Goal: Contribute content: Add original content to the website for others to see

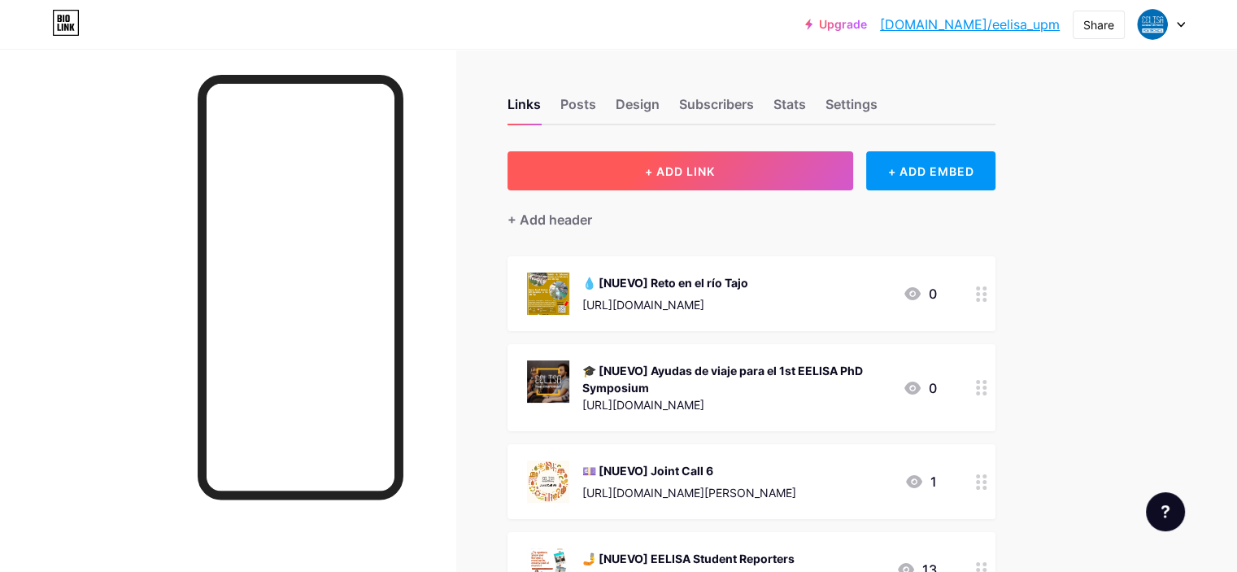
click at [686, 161] on button "+ ADD LINK" at bounding box center [680, 170] width 346 height 39
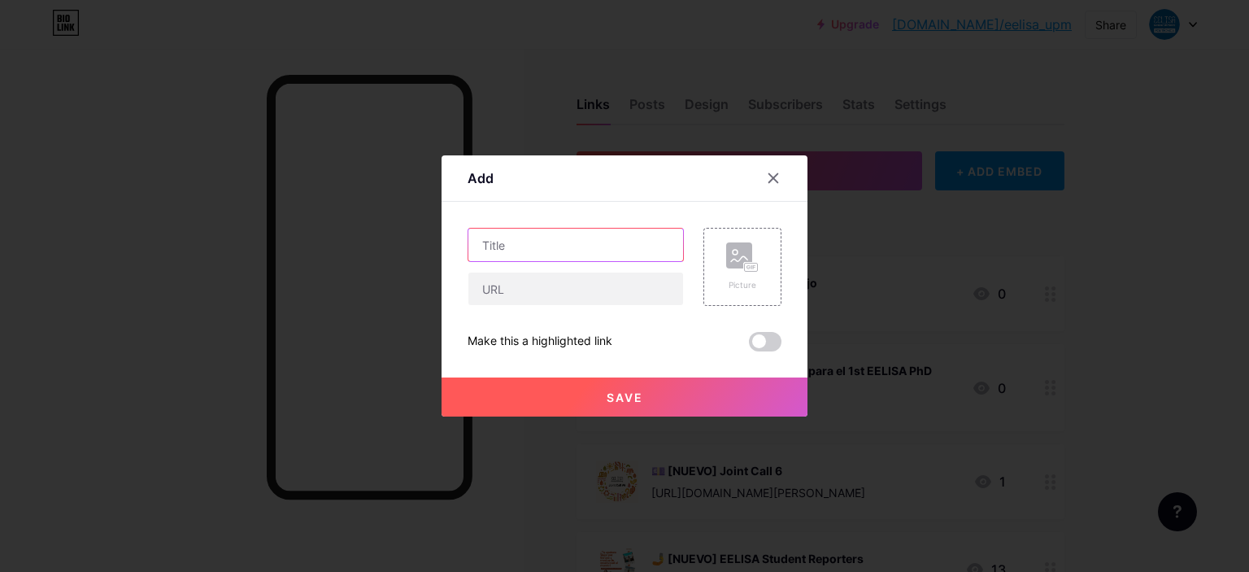
click at [567, 257] on input "text" at bounding box center [575, 245] width 215 height 33
type input "EELISA Student-led bootcamp"
click at [719, 262] on div "Picture" at bounding box center [742, 267] width 78 height 78
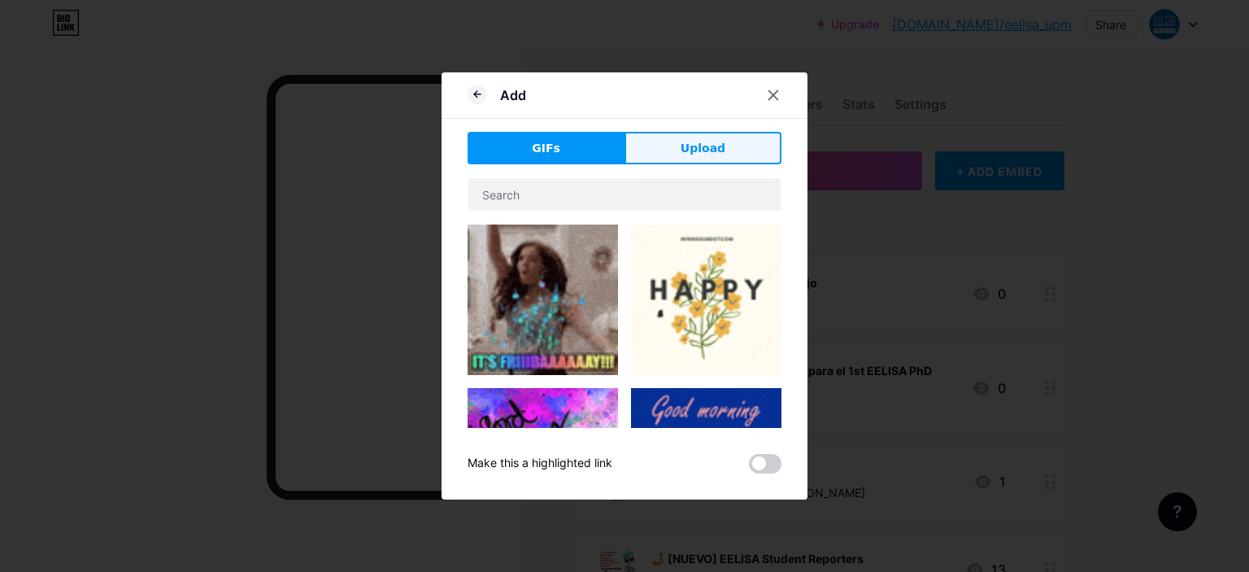
click at [690, 149] on span "Upload" at bounding box center [703, 148] width 45 height 17
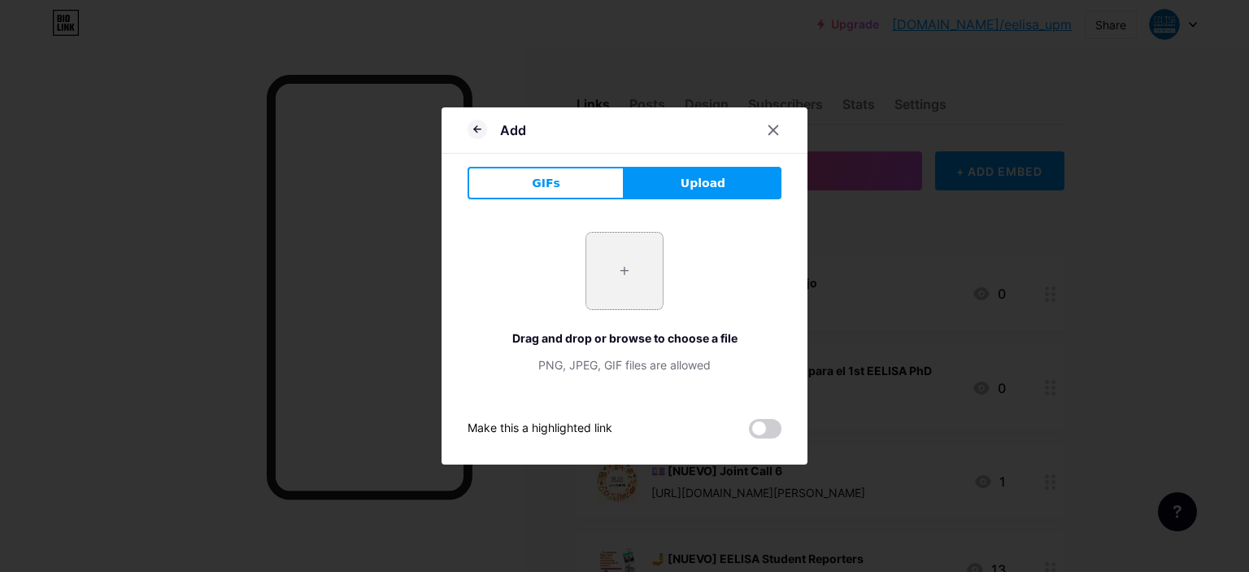
click at [646, 268] on input "file" at bounding box center [624, 271] width 76 height 76
type input "C:\fakepath\Student-Led Bootcamp Main image.jpg"
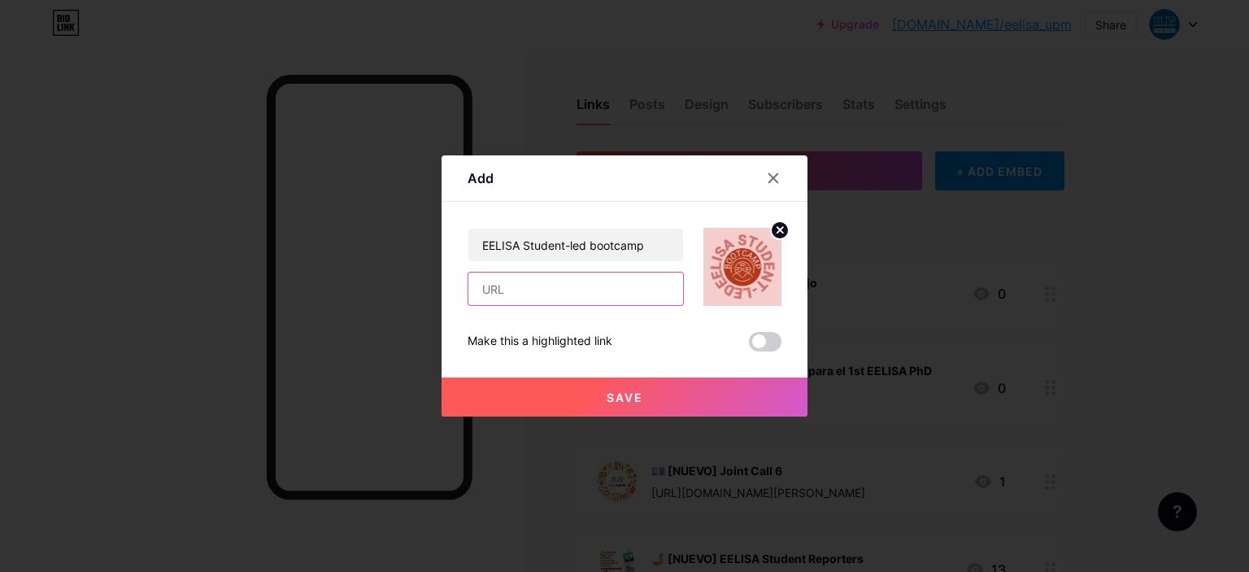
click at [605, 294] on input "text" at bounding box center [575, 288] width 215 height 33
paste input "[URL][DOMAIN_NAME][PERSON_NAME]"
type input "[URL][DOMAIN_NAME][PERSON_NAME]"
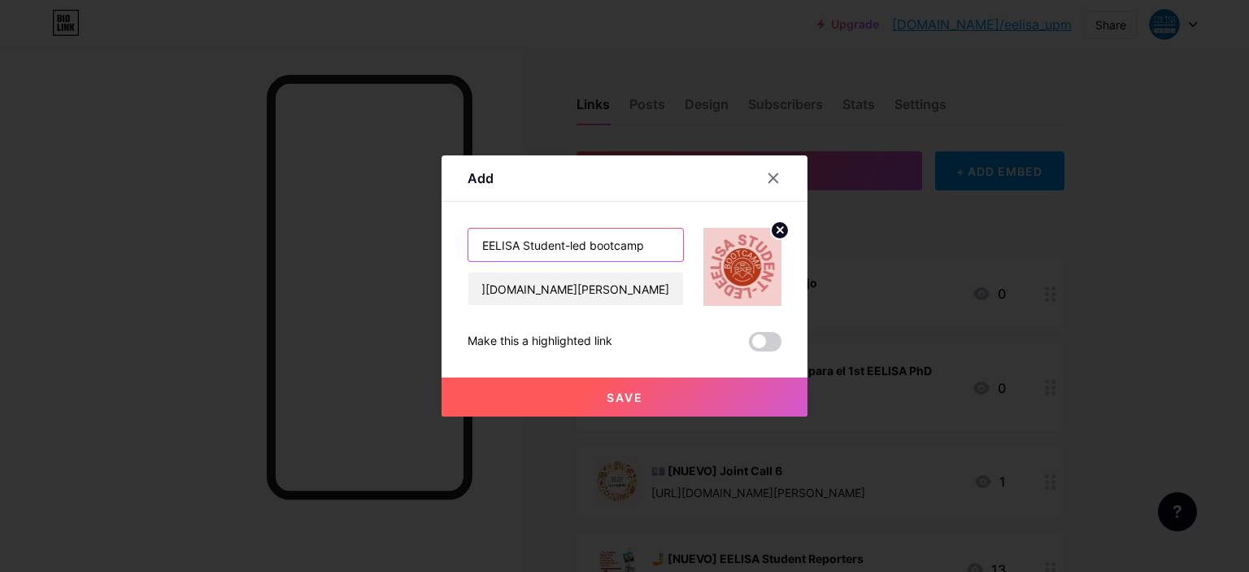
click at [480, 243] on input "EELISA Student-led bootcamp" at bounding box center [575, 245] width 215 height 33
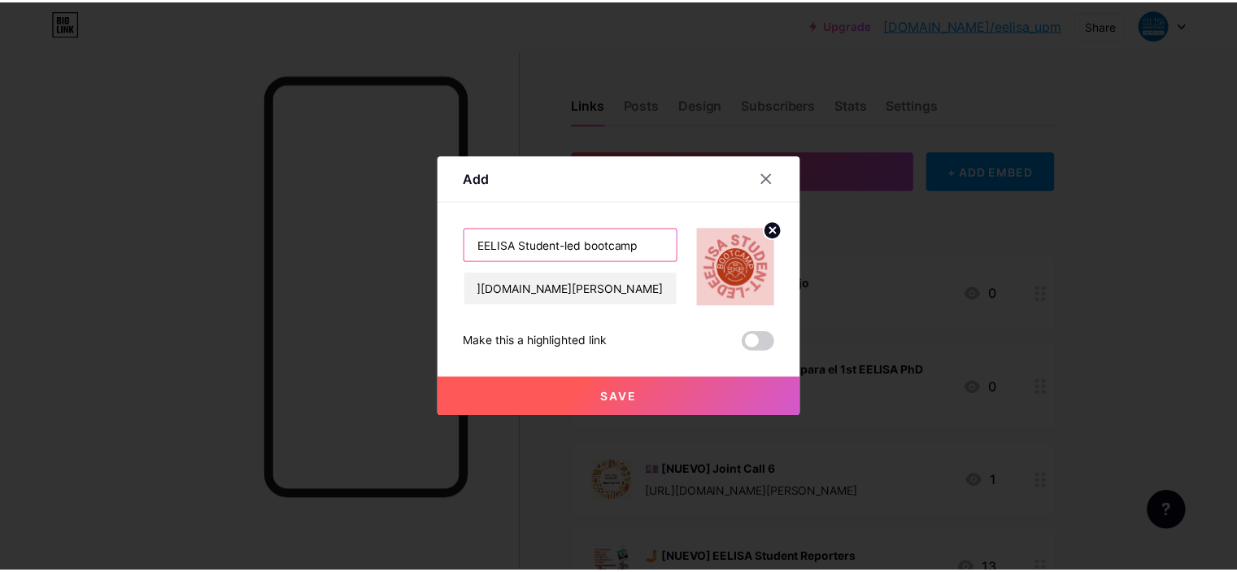
scroll to position [0, 0]
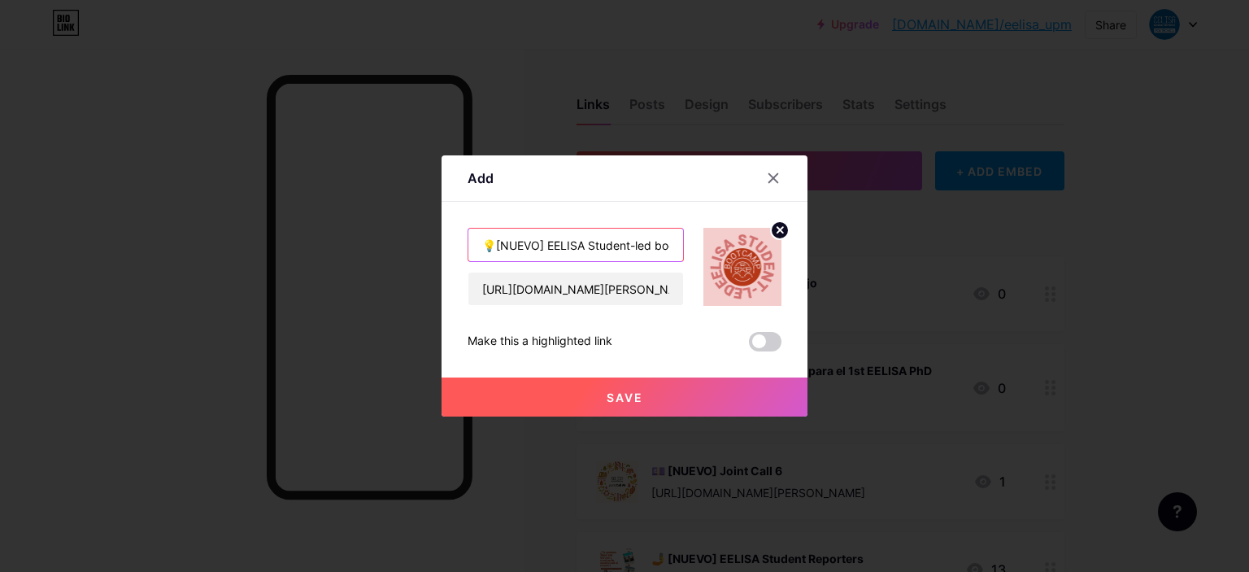
click at [494, 242] on input "💡[NUEVO] EELISA Student-led bootcamp" at bounding box center [575, 245] width 215 height 33
type input "💡 [NUEVO] EELISA Student-led bootcamp"
click at [603, 402] on button "Save" at bounding box center [625, 396] width 366 height 39
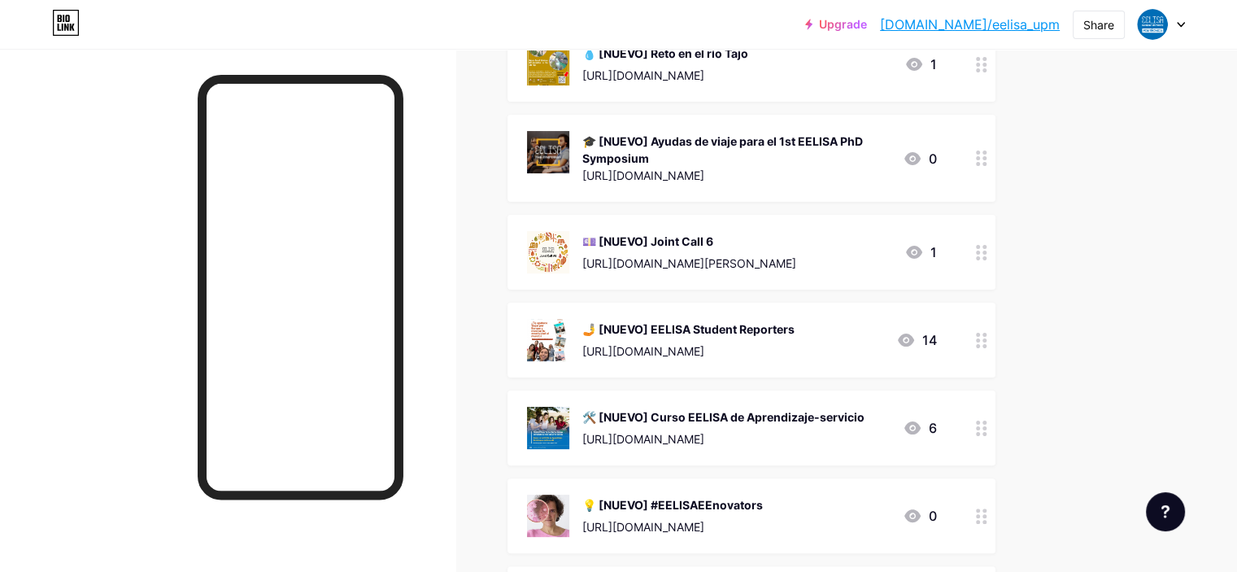
scroll to position [325, 0]
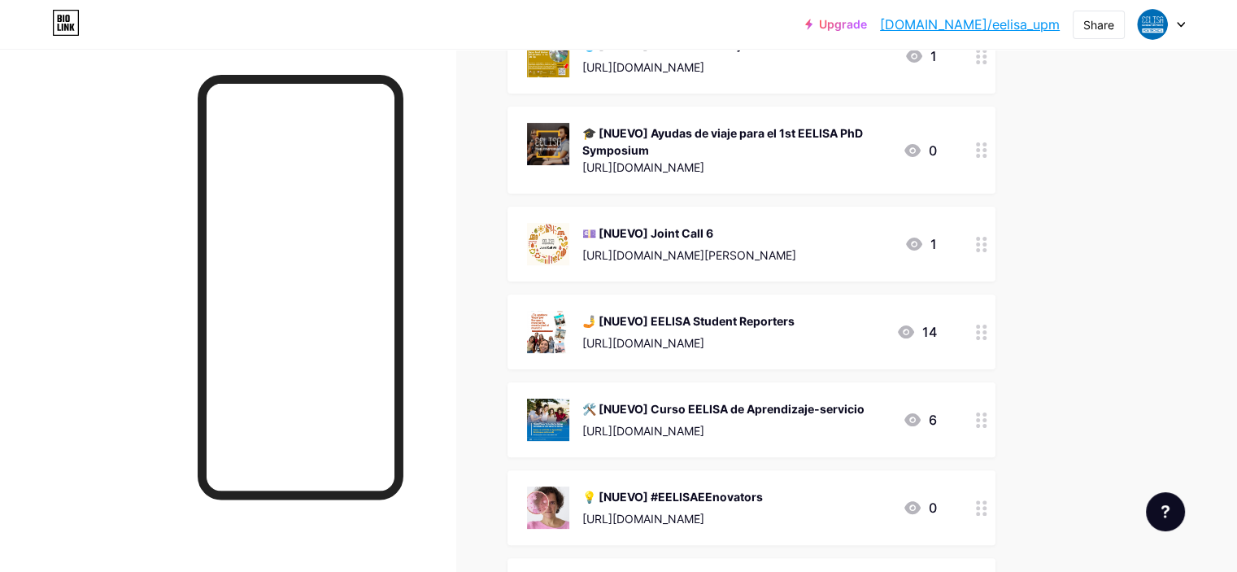
click at [794, 334] on div "[URL][DOMAIN_NAME]" at bounding box center [688, 342] width 212 height 17
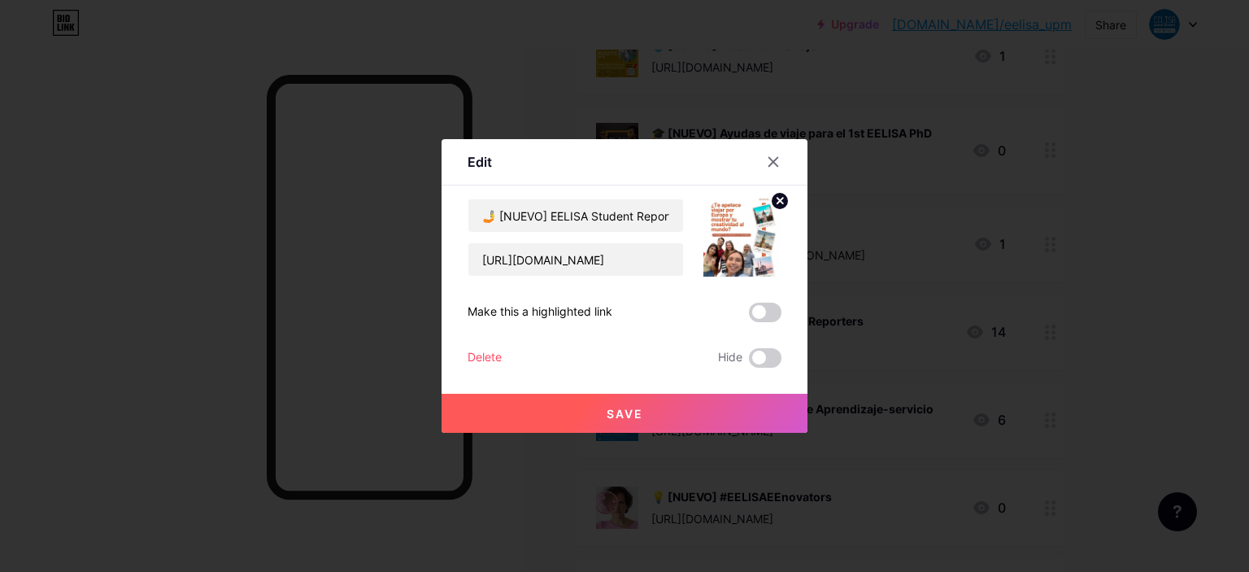
click at [498, 358] on div "Delete" at bounding box center [485, 358] width 34 height 20
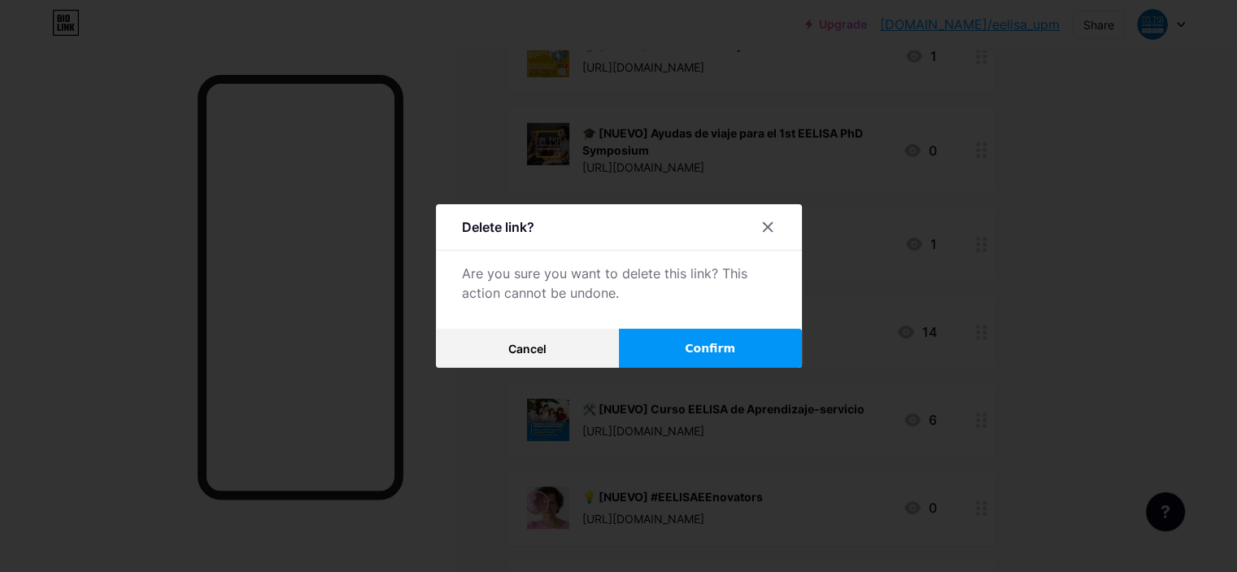
click at [661, 346] on button "Confirm" at bounding box center [710, 348] width 183 height 39
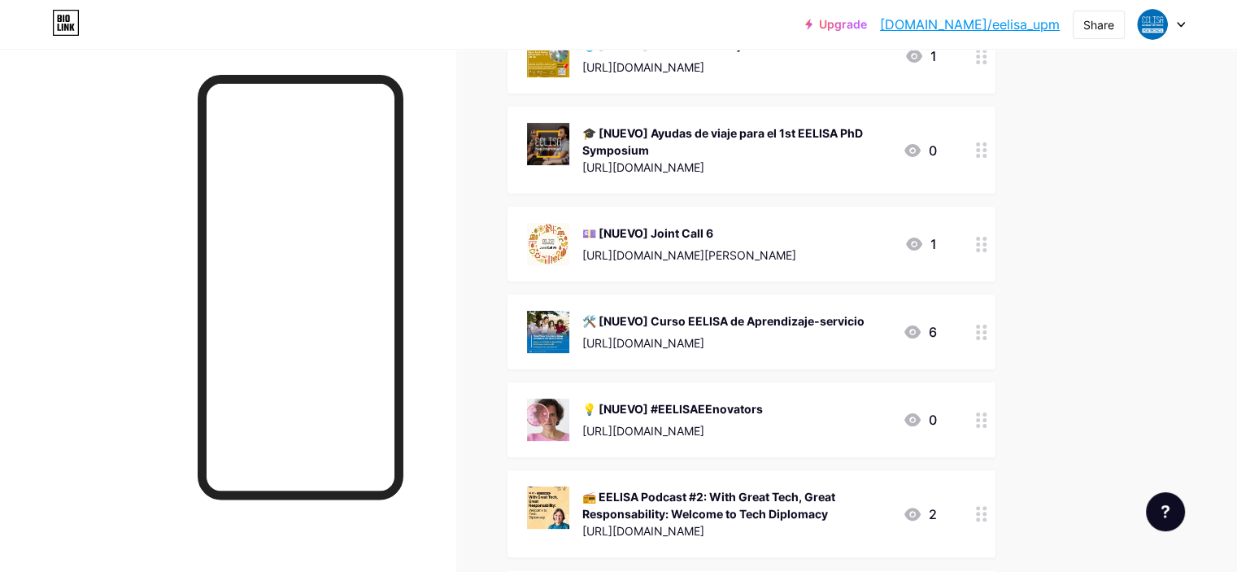
click at [738, 322] on div "🛠️ [NUEVO] Curso EELISA de Aprendizaje-servicio" at bounding box center [723, 320] width 282 height 17
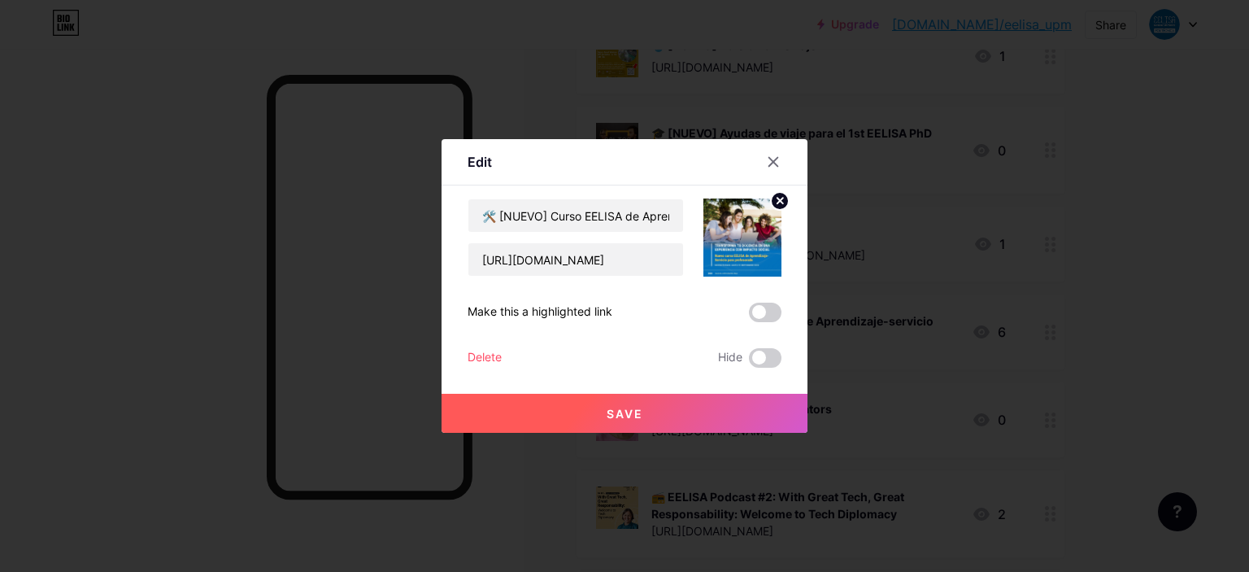
click at [494, 357] on div "Delete" at bounding box center [485, 358] width 34 height 20
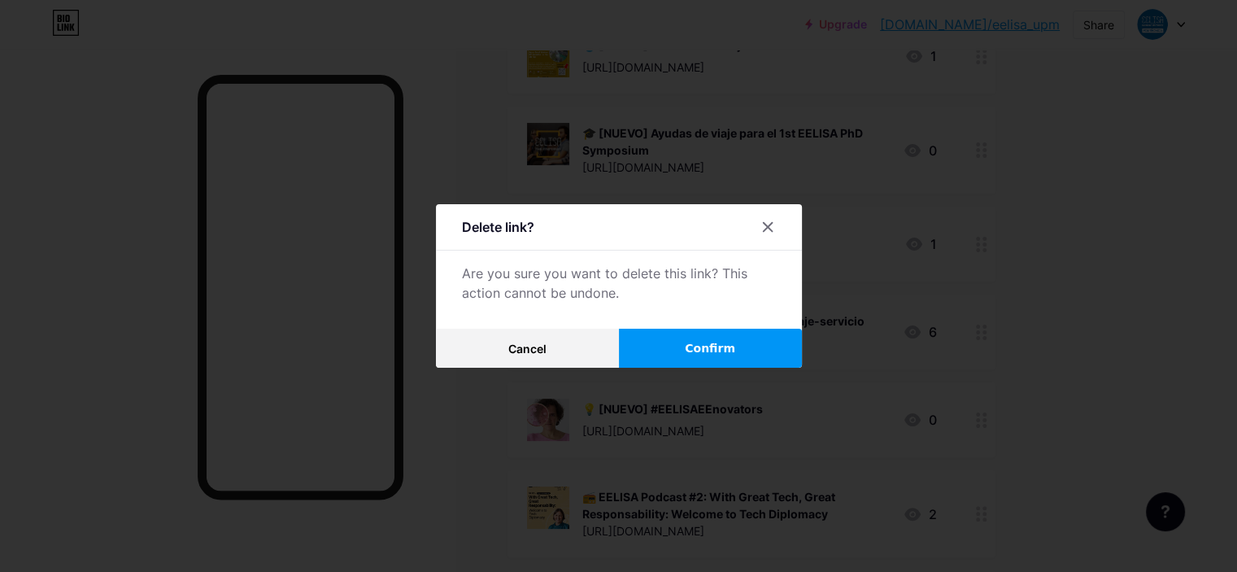
click at [694, 346] on span "Confirm" at bounding box center [710, 348] width 50 height 17
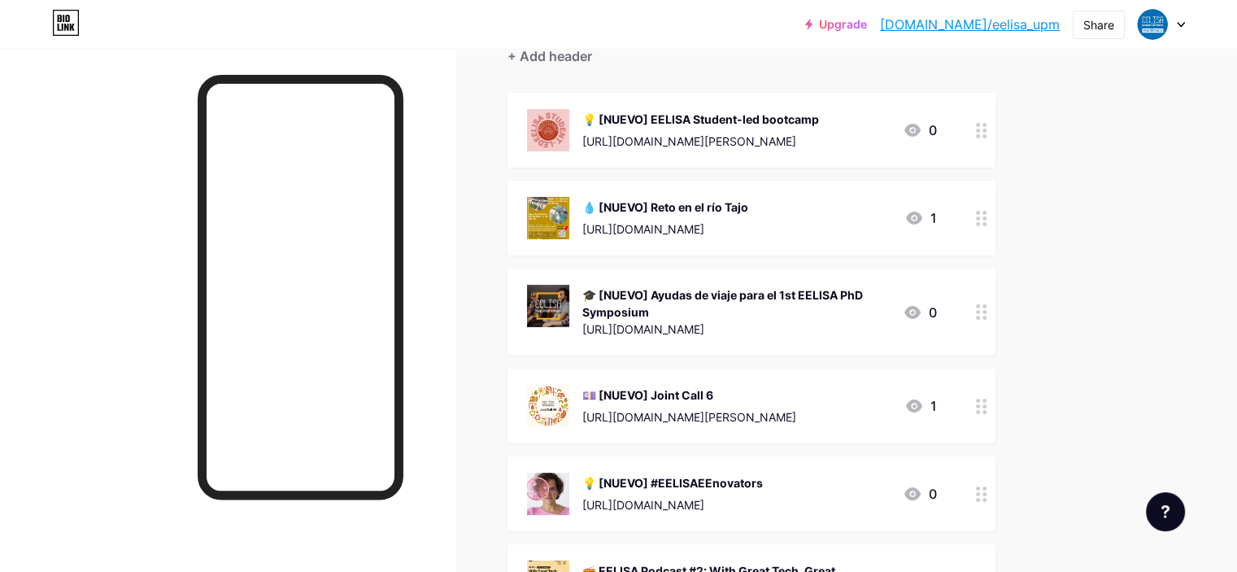
scroll to position [163, 0]
